Goal: Transaction & Acquisition: Purchase product/service

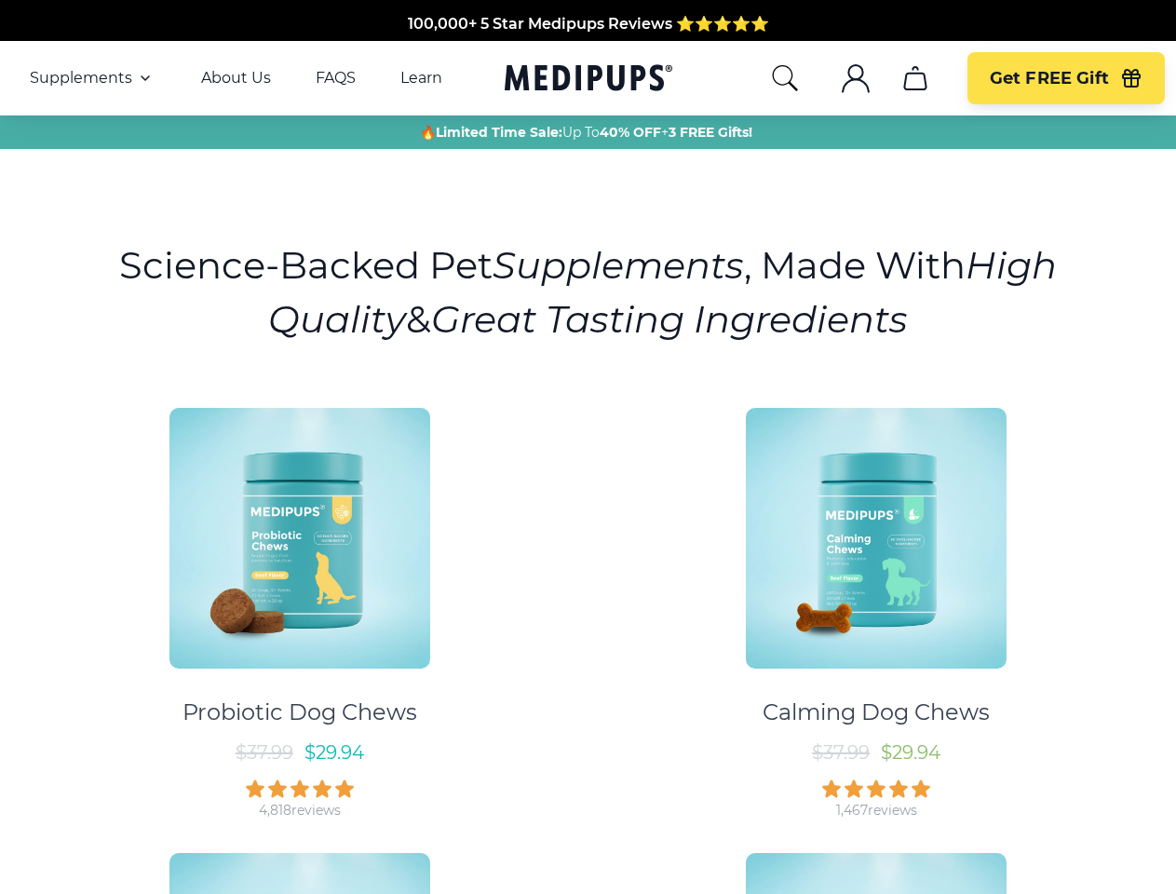
click at [587, 447] on div "Probiotic Dog Chews $ 37.99 $ 29.94 4,818 reviews Calming Dog Chews $ 37.99 $ 2…" at bounding box center [588, 827] width 1154 height 873
click at [92, 78] on span "Supplements" at bounding box center [81, 78] width 102 height 19
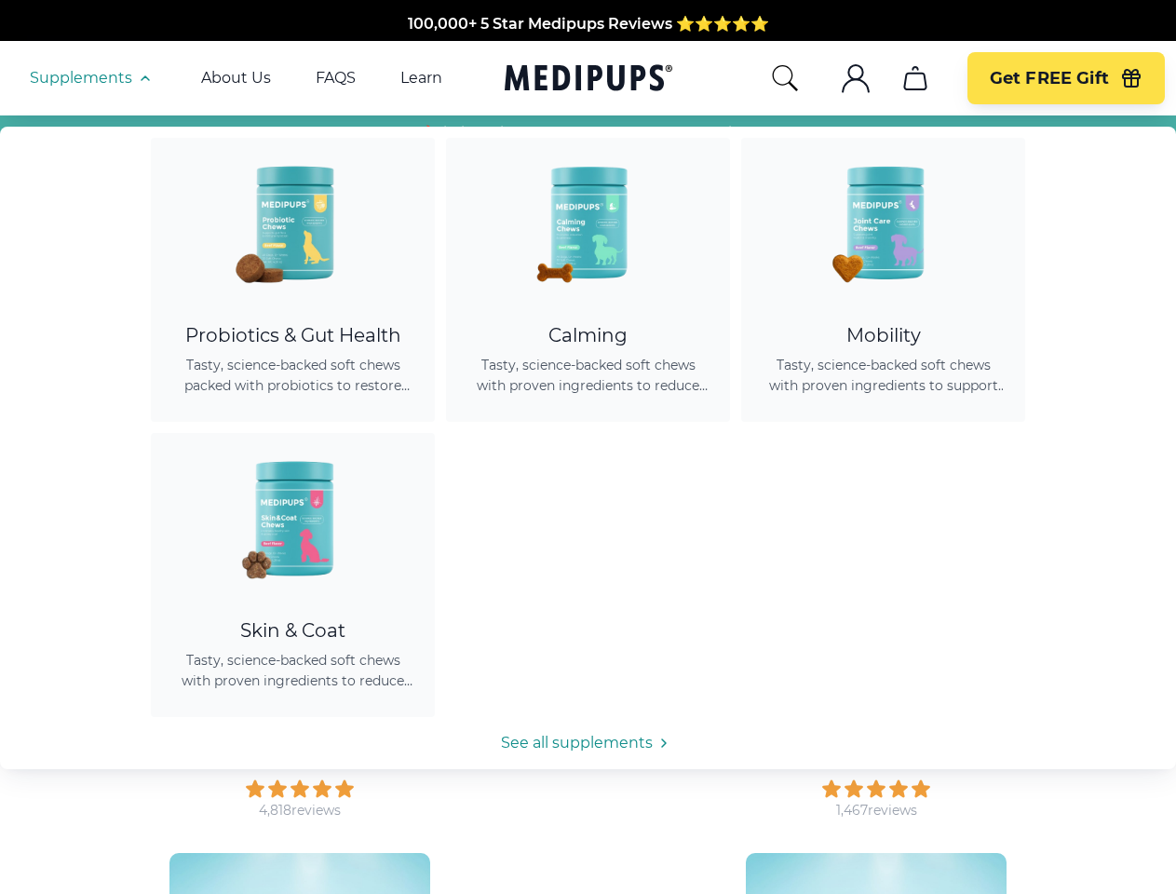
click at [143, 78] on icon "button" at bounding box center [145, 78] width 22 height 22
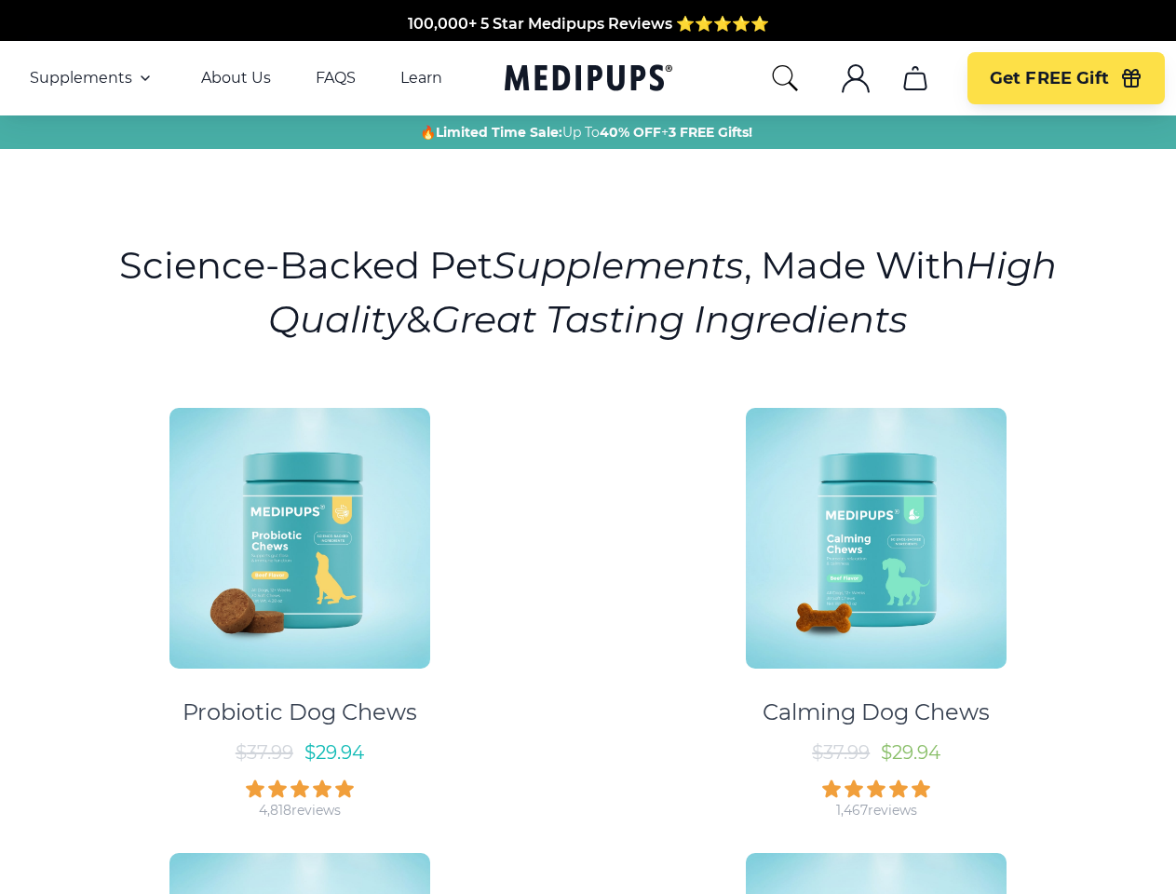
click at [784, 78] on icon "search" at bounding box center [785, 78] width 30 height 30
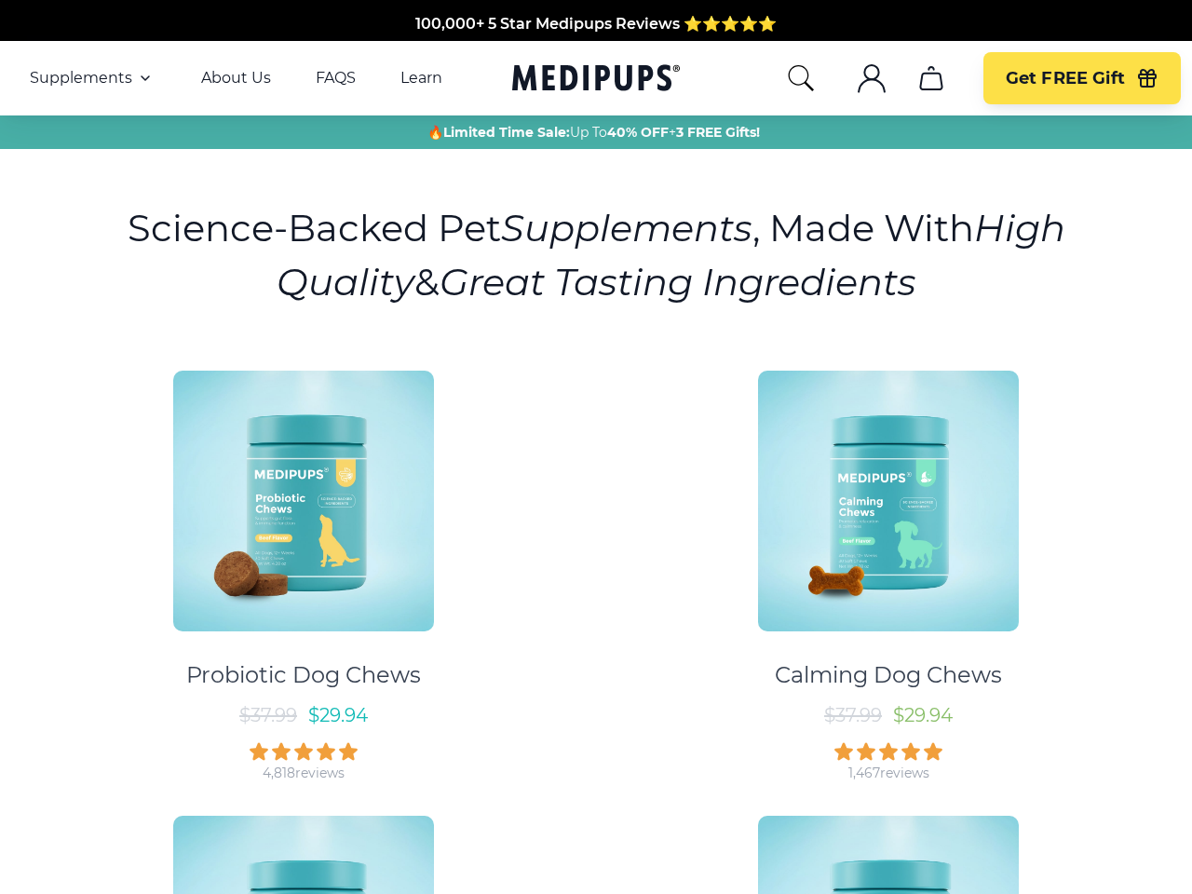
click at [857, 78] on icon ".cls-1{fill:none;stroke:currentColor;stroke-miterlimit:10;stroke-width:1.5px;}" at bounding box center [872, 78] width 30 height 30
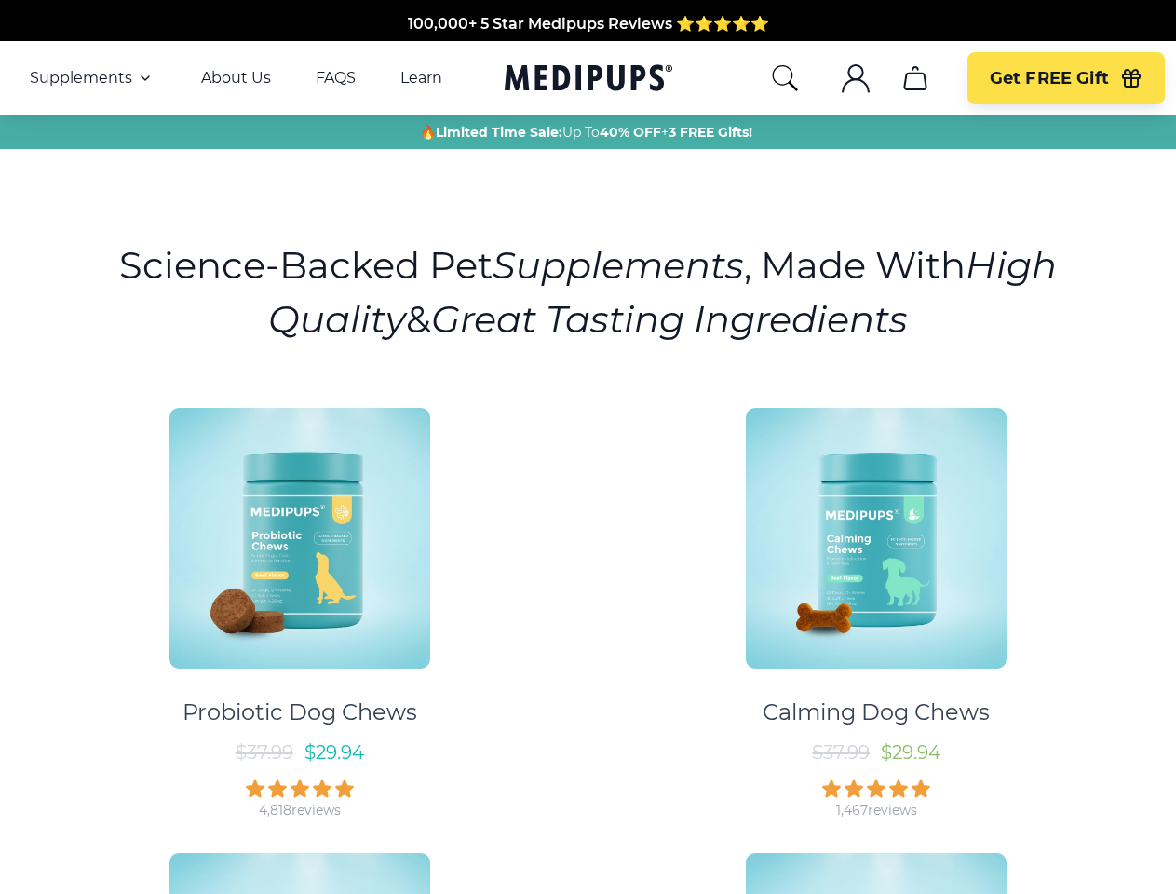
click at [855, 78] on icon ".cls-1{fill:none;stroke:currentColor;stroke-miterlimit:10;stroke-width:1.5px;}" at bounding box center [856, 78] width 30 height 30
click at [914, 78] on icon "cart" at bounding box center [915, 78] width 30 height 30
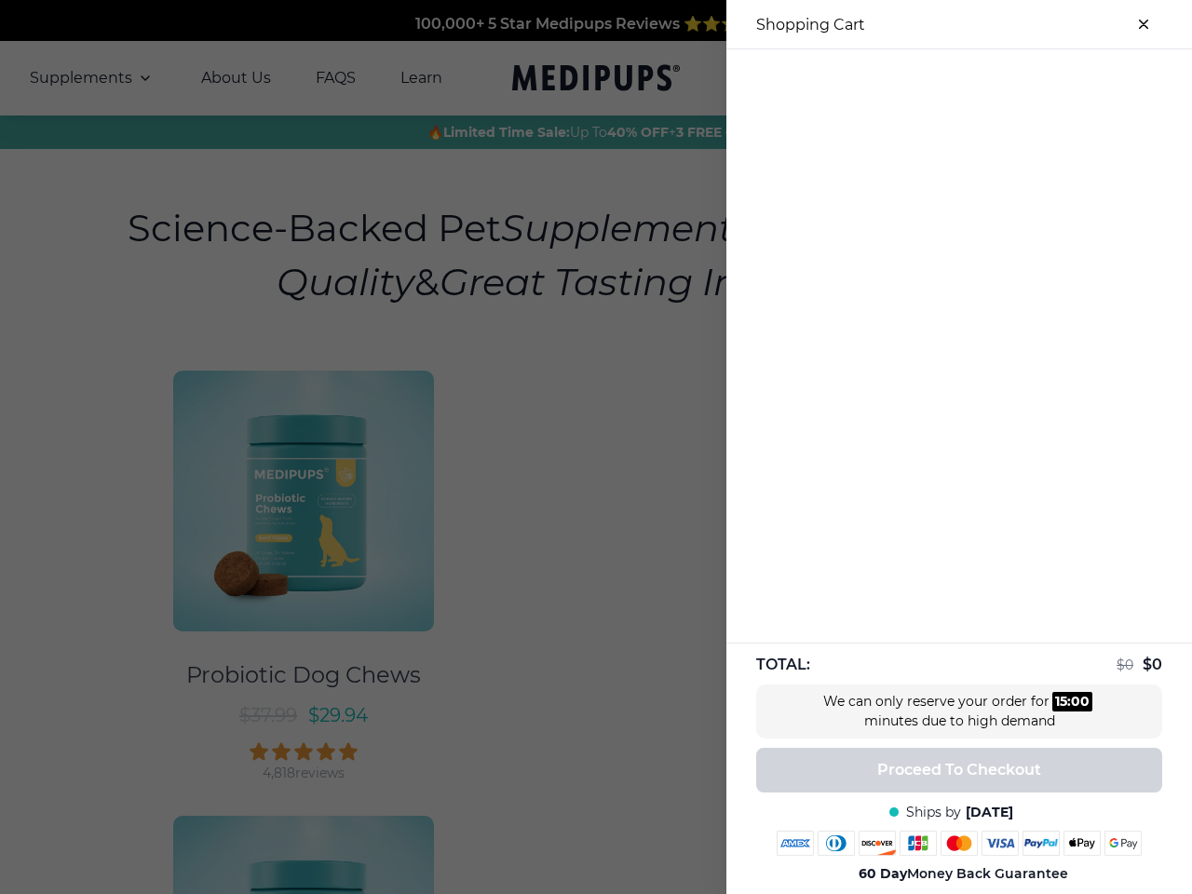
click at [914, 78] on div at bounding box center [596, 447] width 1192 height 894
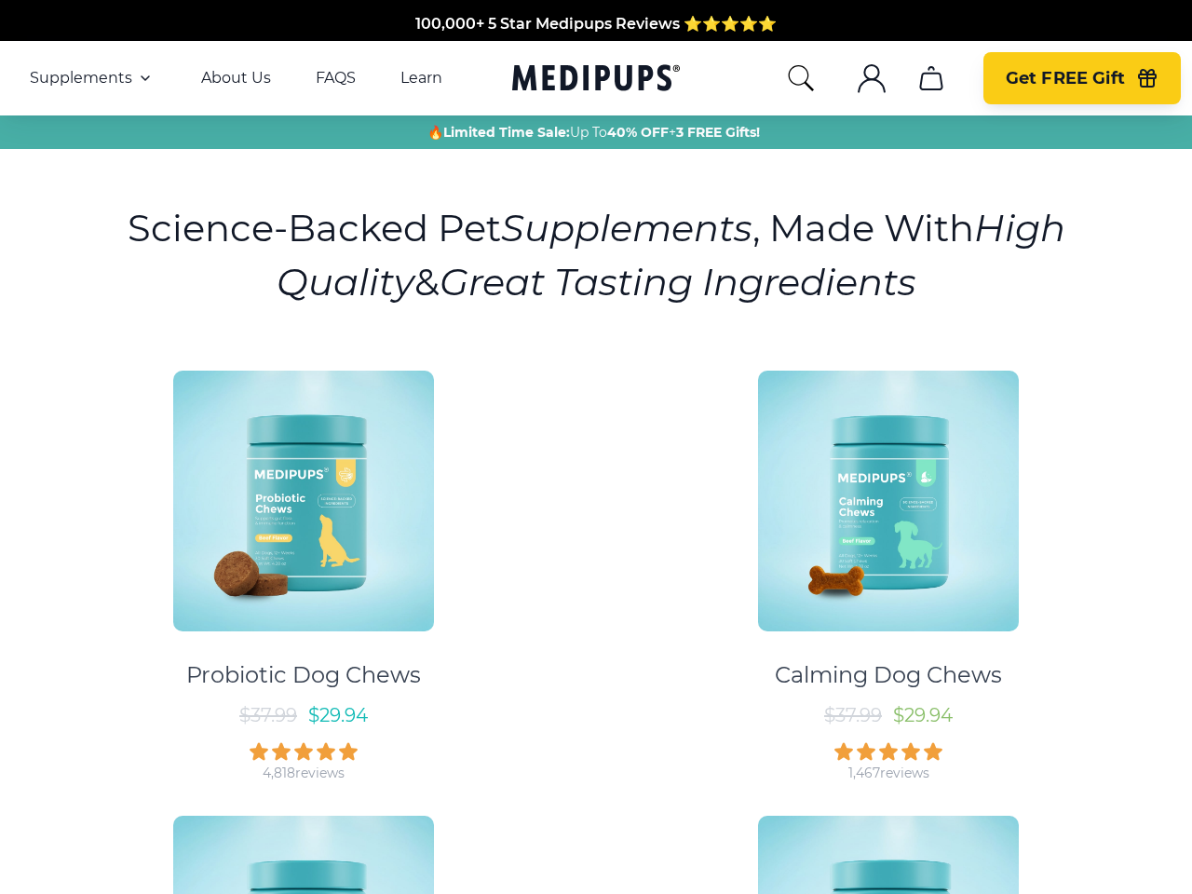
click at [1065, 78] on span "Get FREE Gift" at bounding box center [1064, 78] width 119 height 21
